Goal: Task Accomplishment & Management: Manage account settings

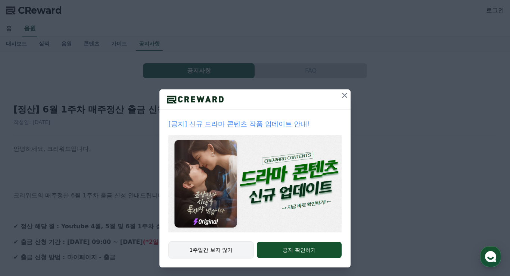
click at [221, 247] on button "1주일간 보지 않기" at bounding box center [210, 250] width 85 height 17
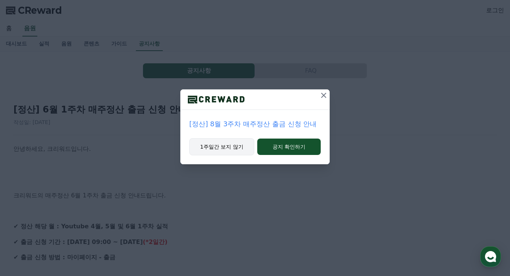
click at [214, 146] on button "1주일간 보지 않기" at bounding box center [221, 146] width 65 height 17
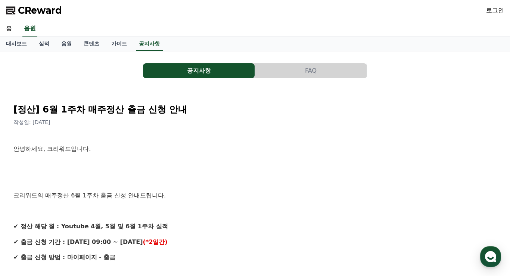
click at [41, 11] on span "CReward" at bounding box center [40, 10] width 44 height 12
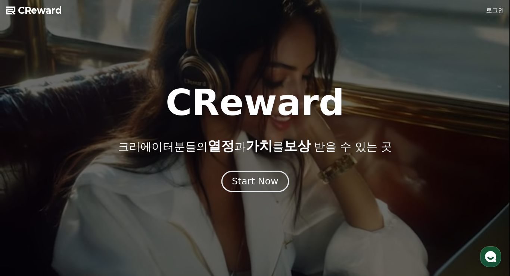
click at [259, 181] on div "Start Now" at bounding box center [255, 181] width 46 height 13
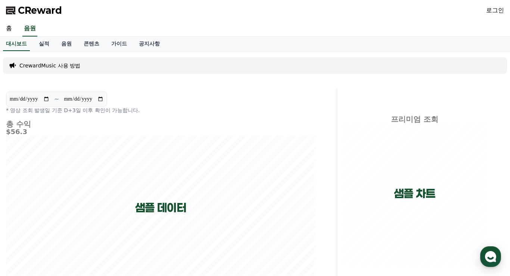
click at [498, 11] on link "로그인" at bounding box center [495, 10] width 18 height 9
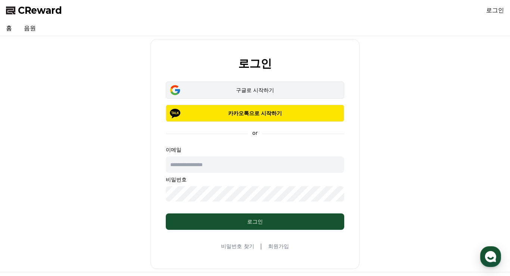
click at [260, 96] on button "구글로 시작하기" at bounding box center [255, 90] width 178 height 17
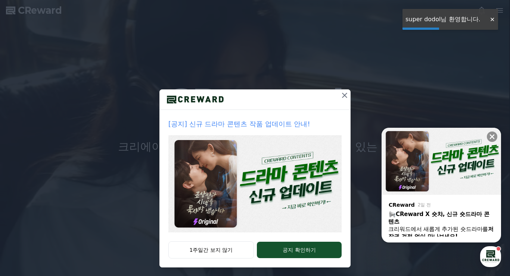
click at [495, 19] on div at bounding box center [492, 19] width 12 height 7
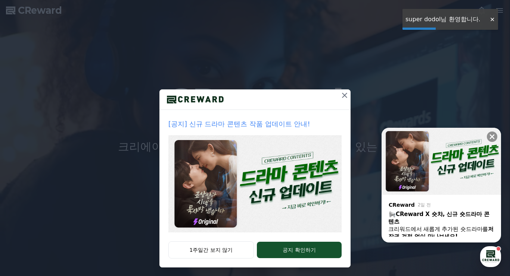
click at [493, 18] on div "[공지] 신규 드라마 콘텐츠 작품 업데이트 안내! 1주일간 보지 않기 공지 확인하기" at bounding box center [255, 140] width 510 height 280
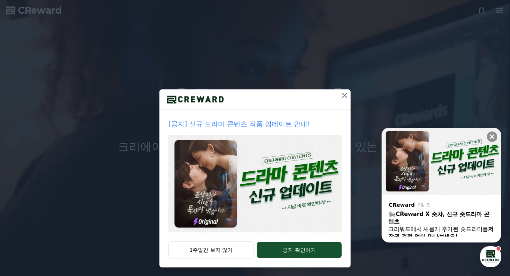
click at [499, 13] on div "[공지] 신규 드라마 콘텐츠 작품 업데이트 안내! 1주일간 보지 않기 공지 확인하기" at bounding box center [255, 140] width 510 height 280
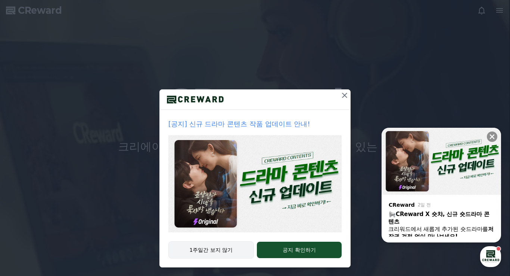
click at [217, 247] on button "1주일간 보지 않기" at bounding box center [210, 250] width 85 height 17
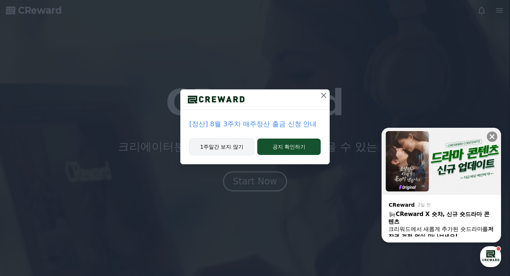
click at [231, 148] on button "1주일간 보지 않기" at bounding box center [221, 146] width 65 height 17
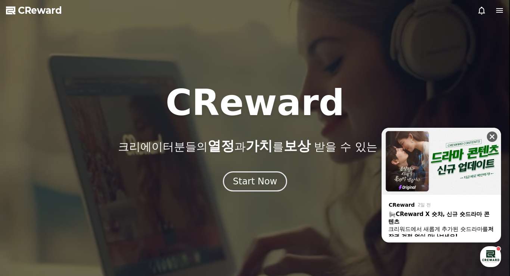
click at [494, 138] on icon at bounding box center [491, 136] width 7 height 7
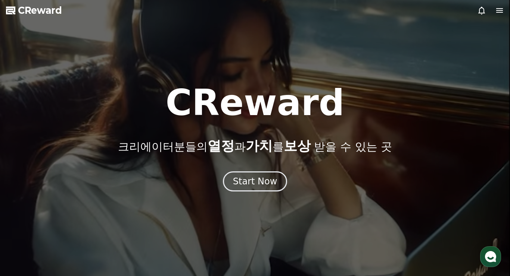
click at [497, 7] on icon at bounding box center [499, 10] width 9 height 9
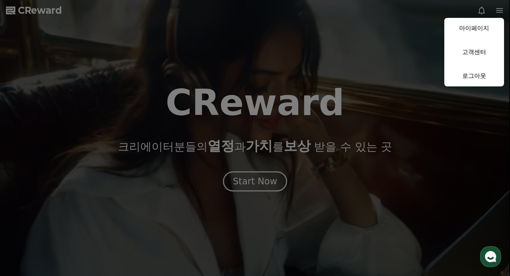
drag, startPoint x: 475, startPoint y: 21, endPoint x: 475, endPoint y: 25, distance: 4.1
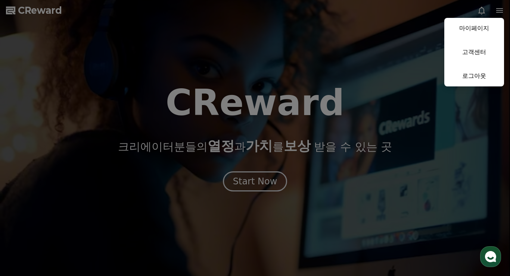
click at [475, 24] on link "마이페이지" at bounding box center [474, 28] width 60 height 21
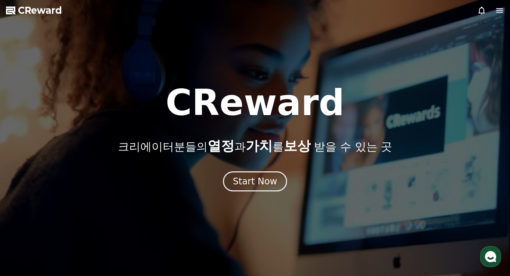
select select "**********"
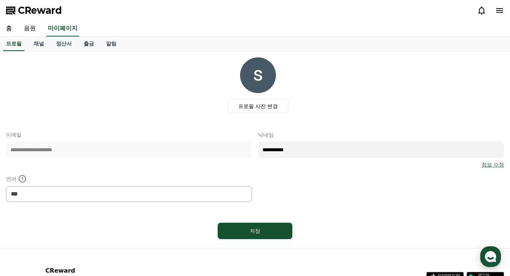
click at [34, 53] on div "**********" at bounding box center [255, 149] width 510 height 197
drag, startPoint x: 35, startPoint y: 37, endPoint x: 35, endPoint y: 42, distance: 5.6
click at [35, 40] on div "**********" at bounding box center [255, 170] width 510 height 341
click at [36, 44] on link "채널" at bounding box center [39, 44] width 22 height 14
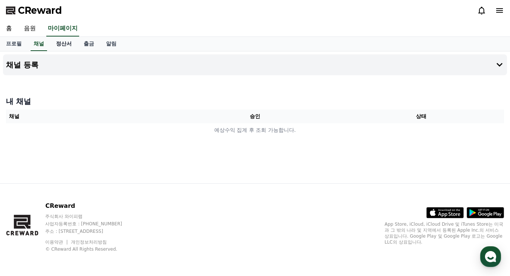
click at [61, 44] on link "정산서" at bounding box center [64, 44] width 28 height 14
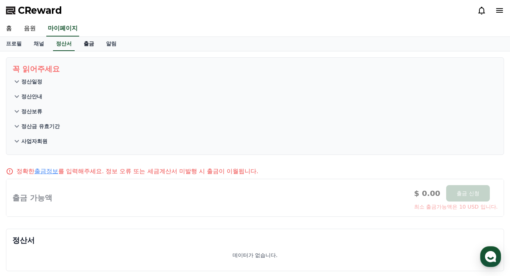
click at [87, 44] on link "출금" at bounding box center [89, 44] width 22 height 14
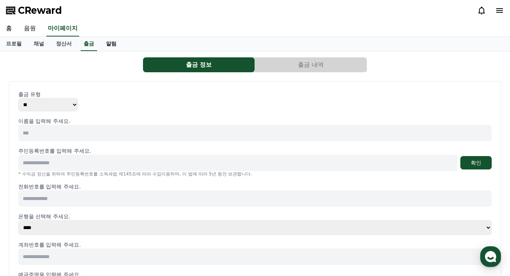
click at [102, 45] on link "알림" at bounding box center [111, 44] width 22 height 14
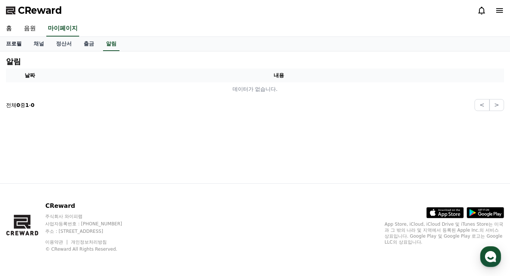
click at [9, 42] on link "프로필" at bounding box center [14, 44] width 28 height 14
select select "**********"
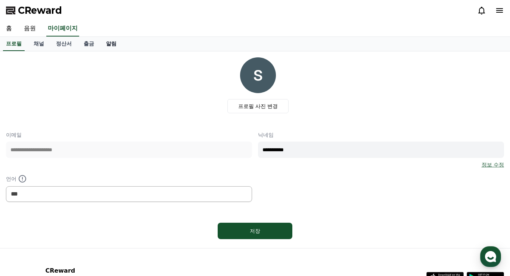
click at [100, 43] on link "알림" at bounding box center [111, 44] width 22 height 14
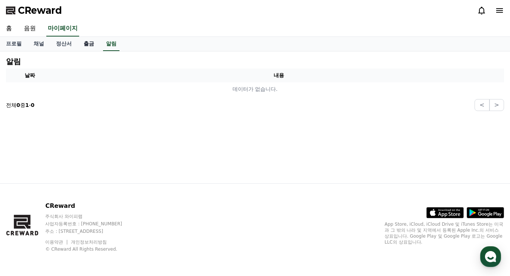
click at [90, 44] on link "출금" at bounding box center [89, 44] width 22 height 14
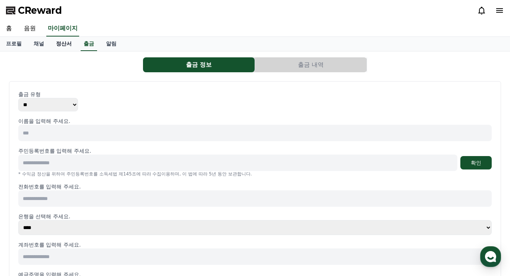
click at [60, 45] on link "정산서" at bounding box center [64, 44] width 28 height 14
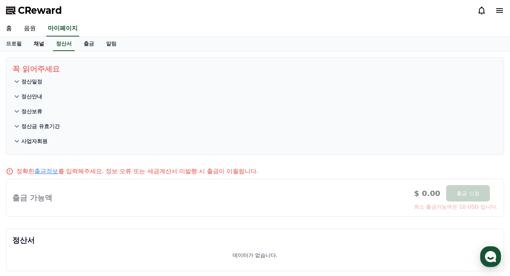
click at [35, 44] on link "채널" at bounding box center [39, 44] width 22 height 14
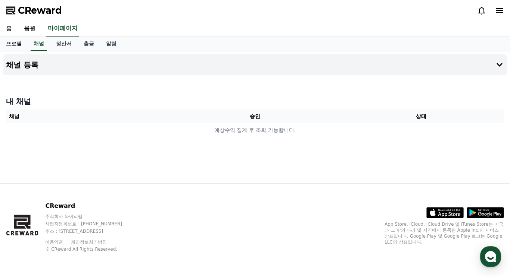
click at [19, 44] on link "프로필" at bounding box center [14, 44] width 28 height 14
select select "**********"
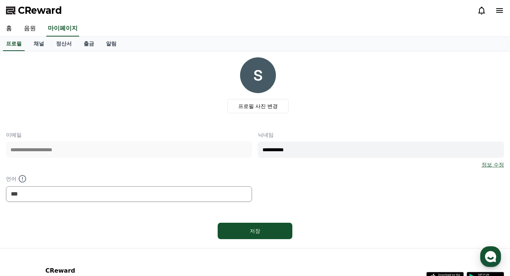
scroll to position [64, 0]
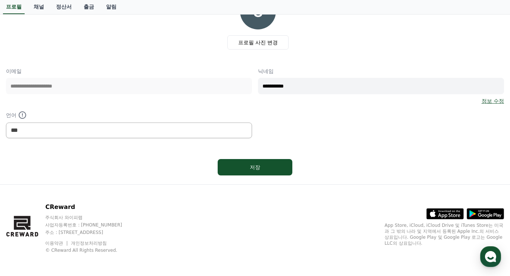
click at [495, 100] on link "정보 수정" at bounding box center [492, 100] width 22 height 7
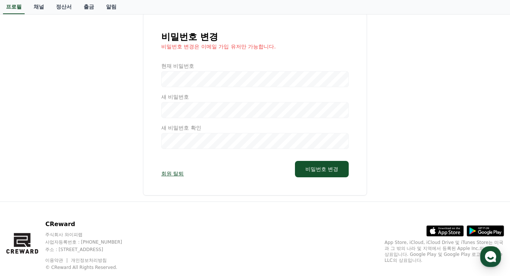
scroll to position [63, 0]
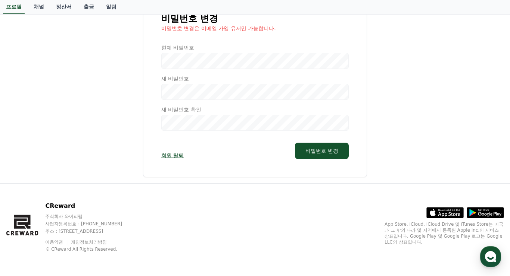
click at [175, 153] on link "회원 탈퇴" at bounding box center [172, 155] width 22 height 7
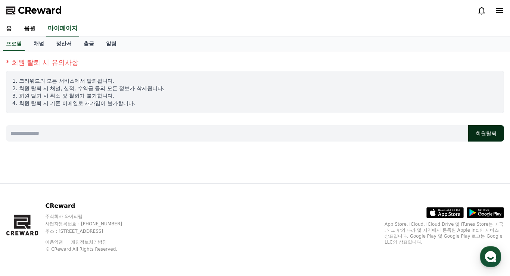
click at [485, 132] on button "회원탈퇴" at bounding box center [486, 133] width 36 height 16
click at [310, 129] on input at bounding box center [237, 133] width 462 height 16
type input "*"
type input "**"
